Goal: Task Accomplishment & Management: Complete application form

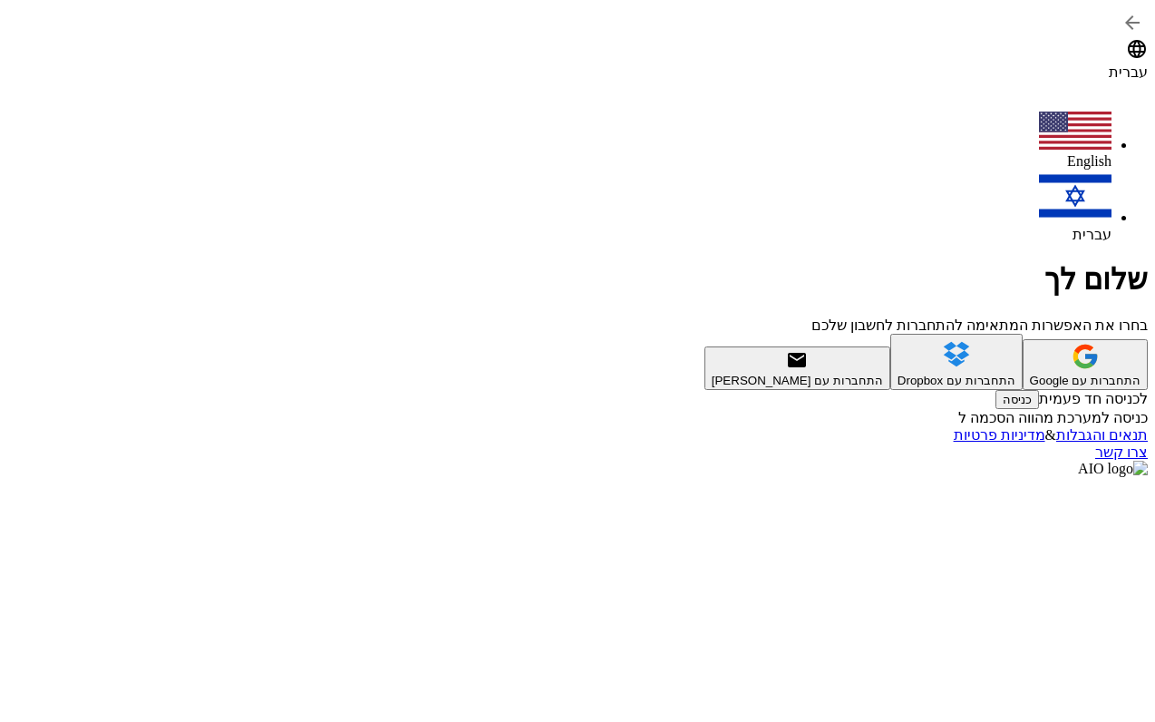
click at [1030, 374] on div "התחברות עם Google" at bounding box center [1085, 381] width 111 height 14
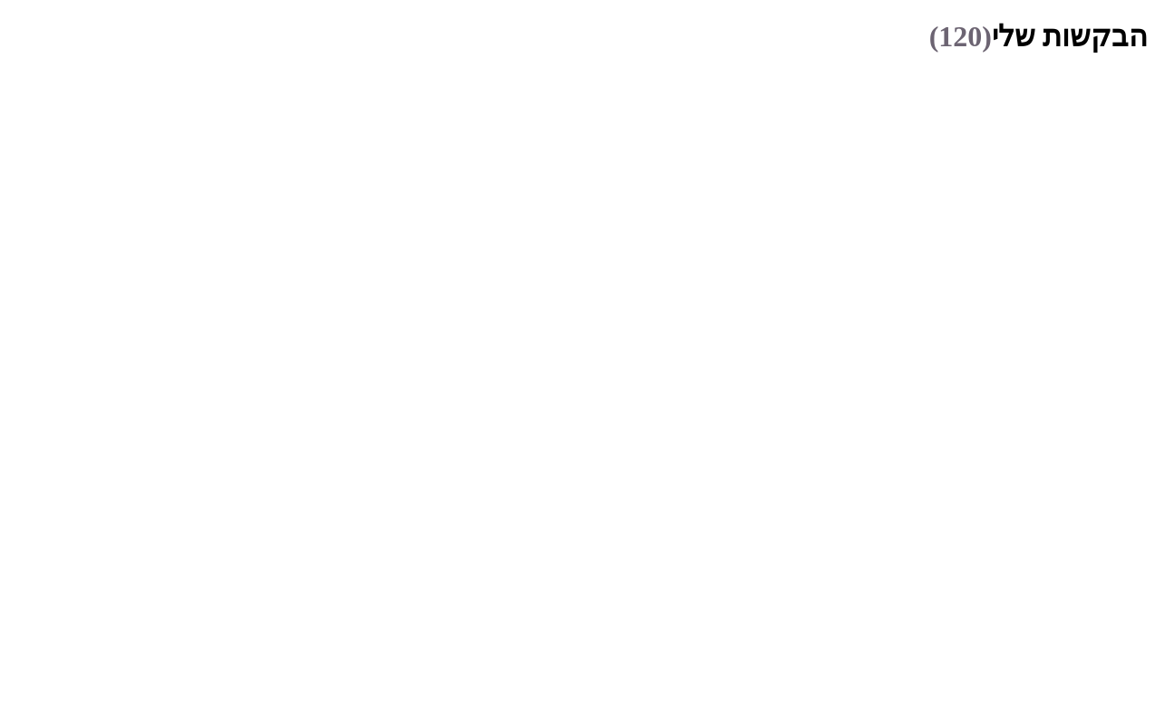
scroll to position [1272, 0]
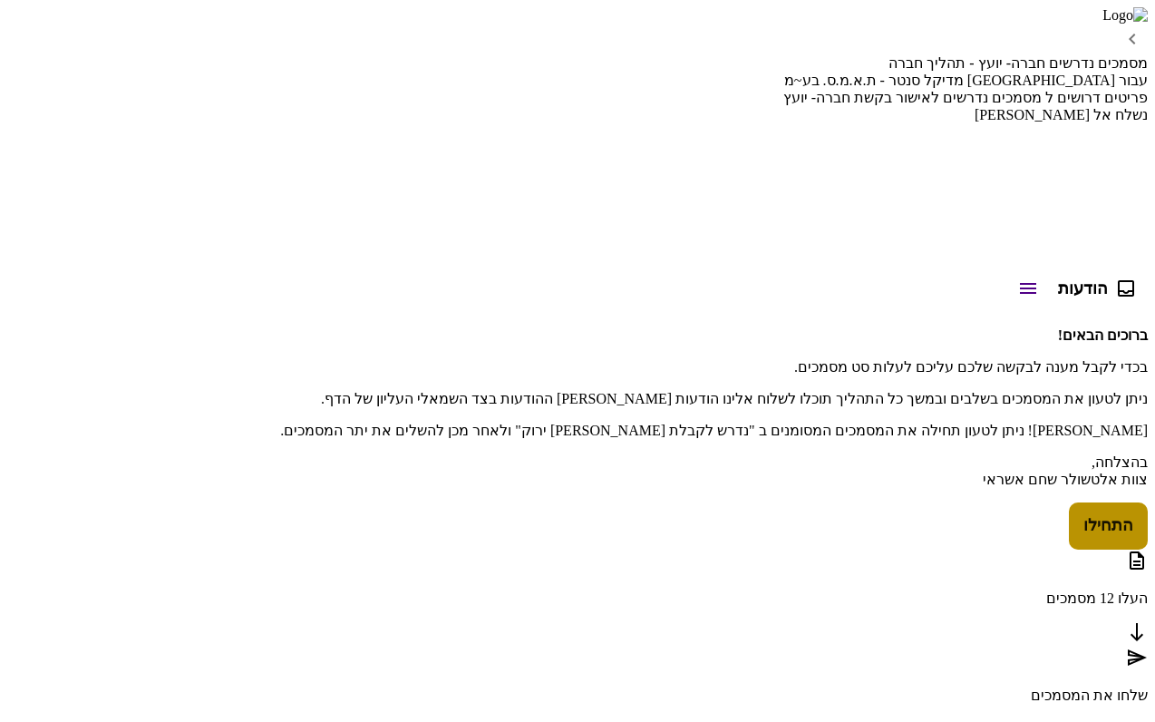
click at [1069, 519] on button "התחילו" at bounding box center [1108, 525] width 79 height 47
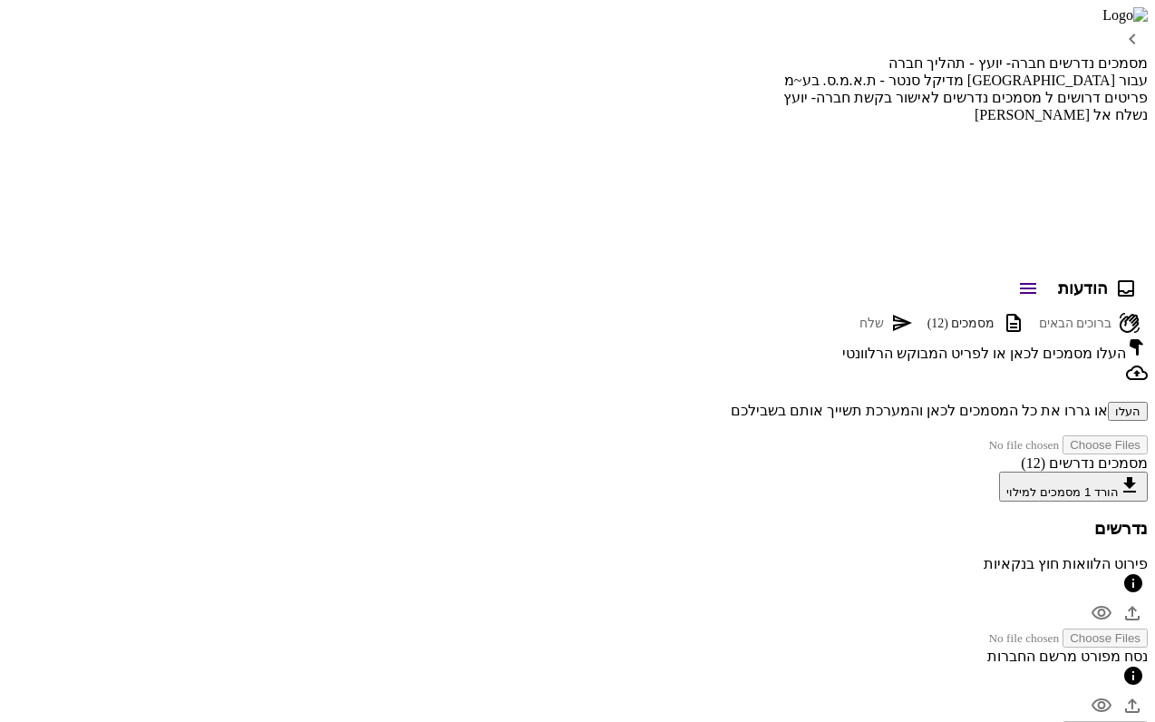
scroll to position [82, 0]
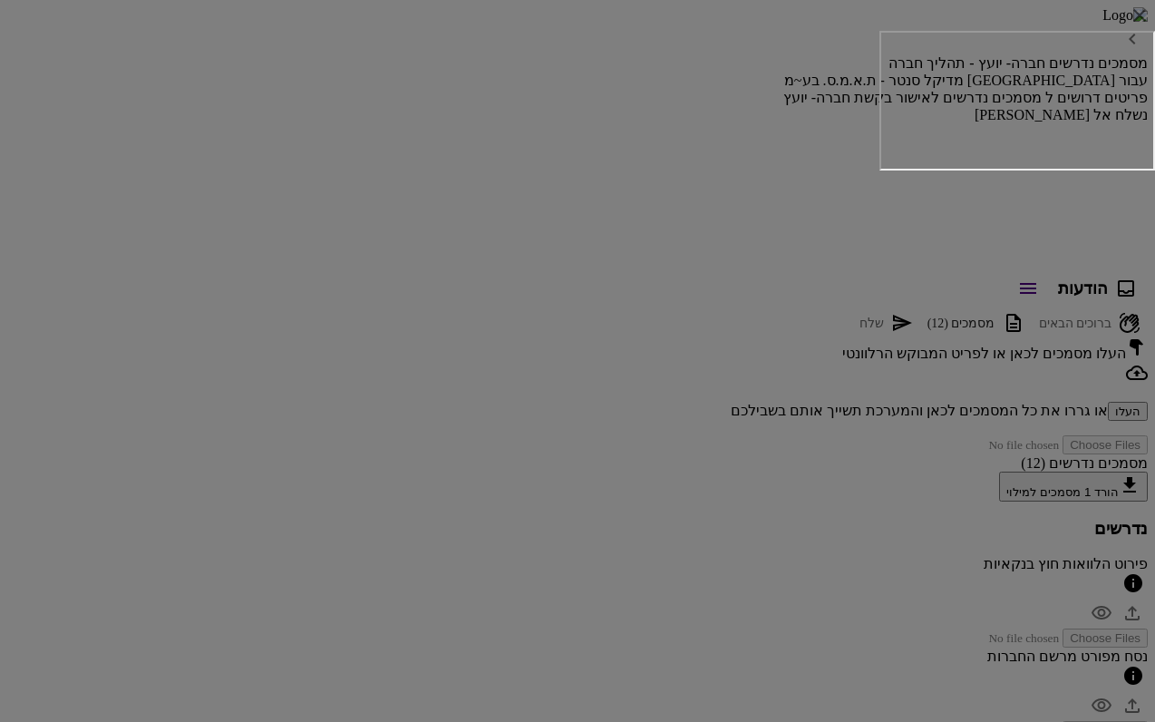
click at [1133, 22] on icon "button" at bounding box center [1139, 15] width 13 height 13
